Goal: Information Seeking & Learning: Learn about a topic

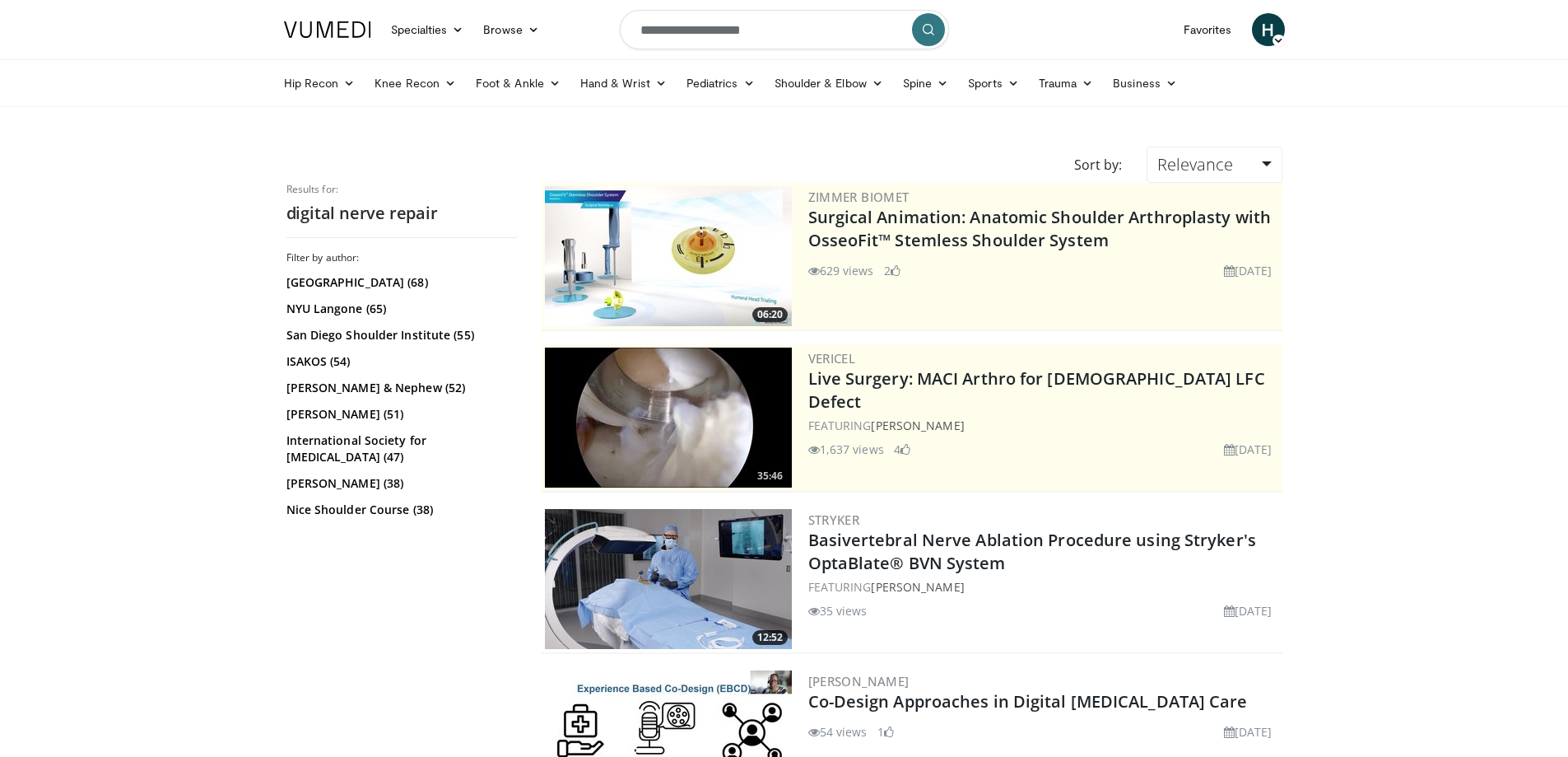
scroll to position [1564, 0]
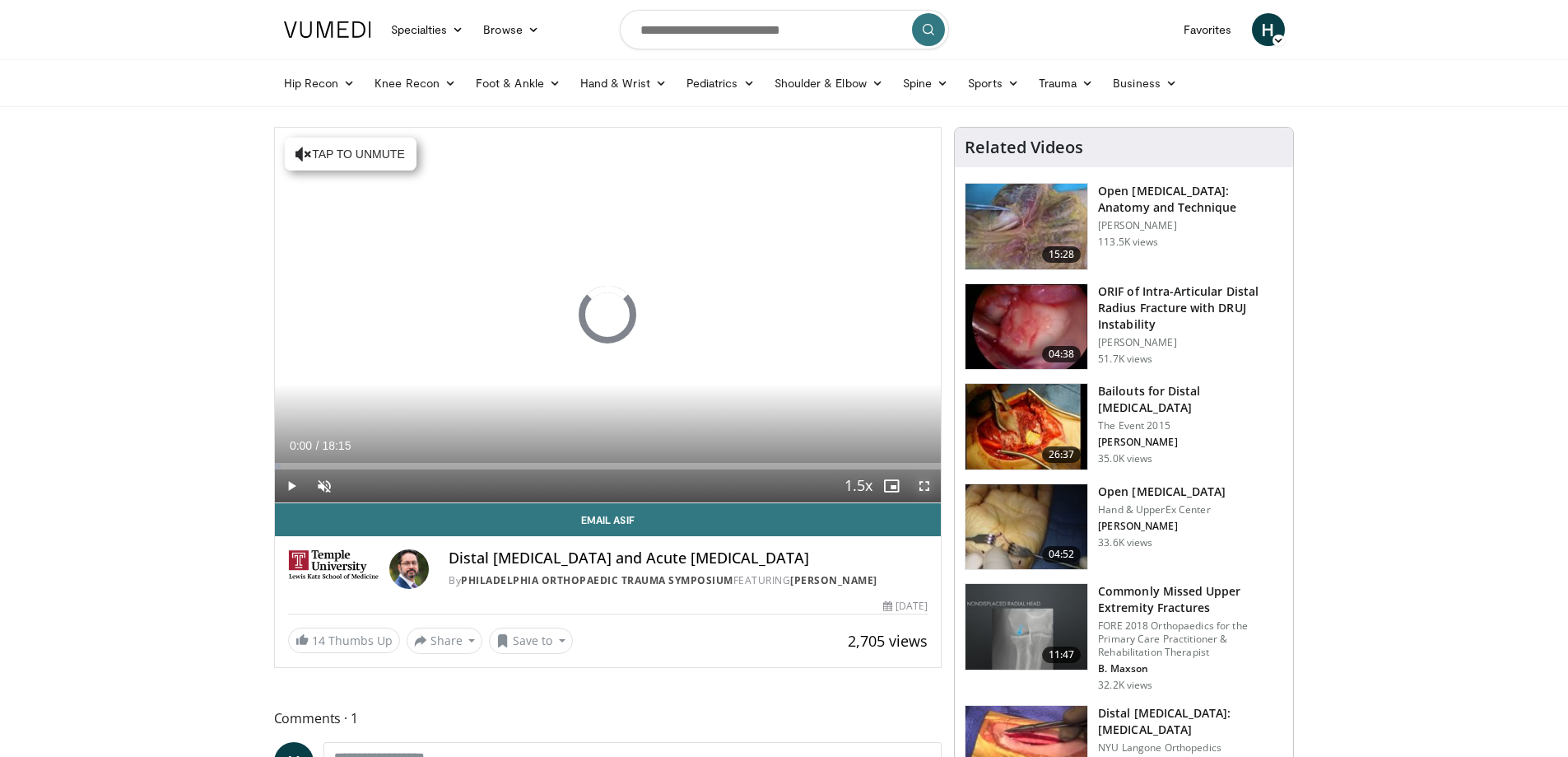
click at [927, 484] on span "Video Player" at bounding box center [924, 485] width 33 height 33
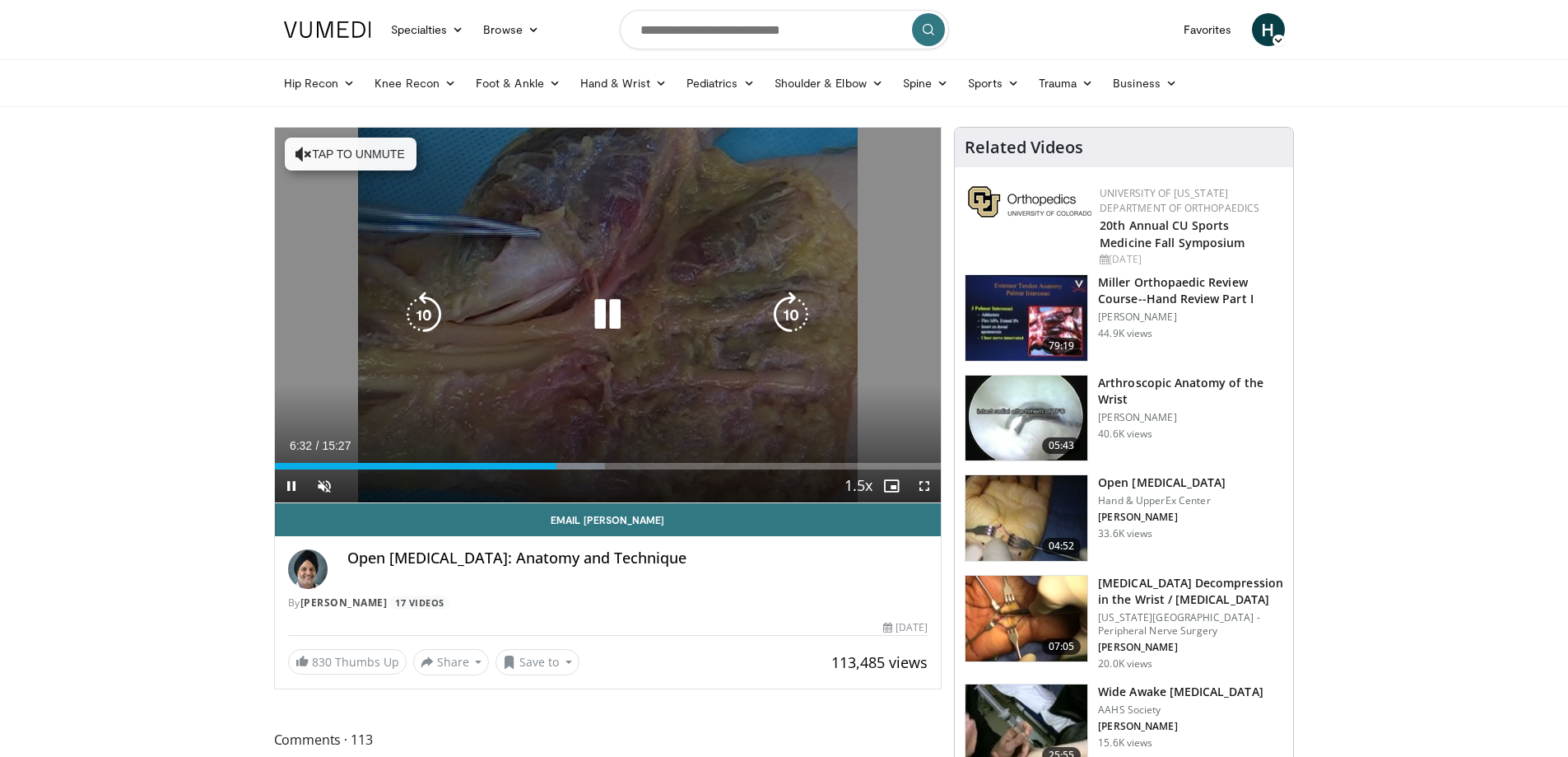
click at [617, 320] on icon "Video Player" at bounding box center [607, 314] width 46 height 46
